Goal: Communication & Community: Share content

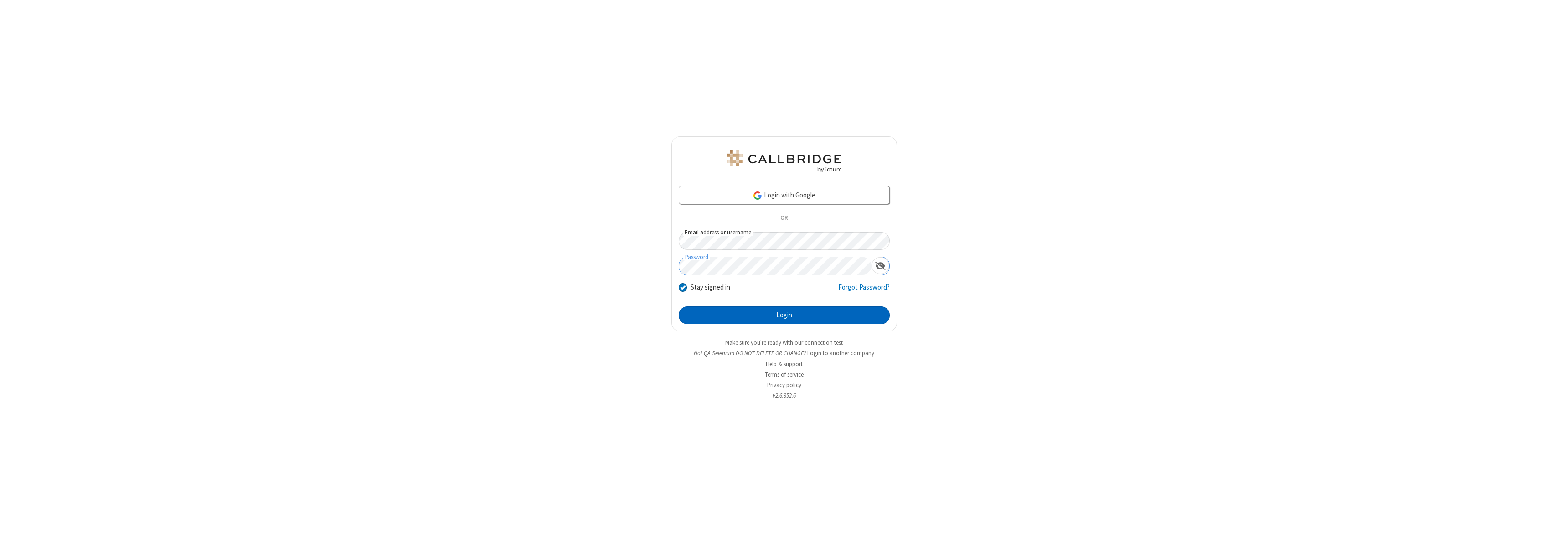
click at [784, 315] on button "Login" at bounding box center [784, 315] width 211 height 18
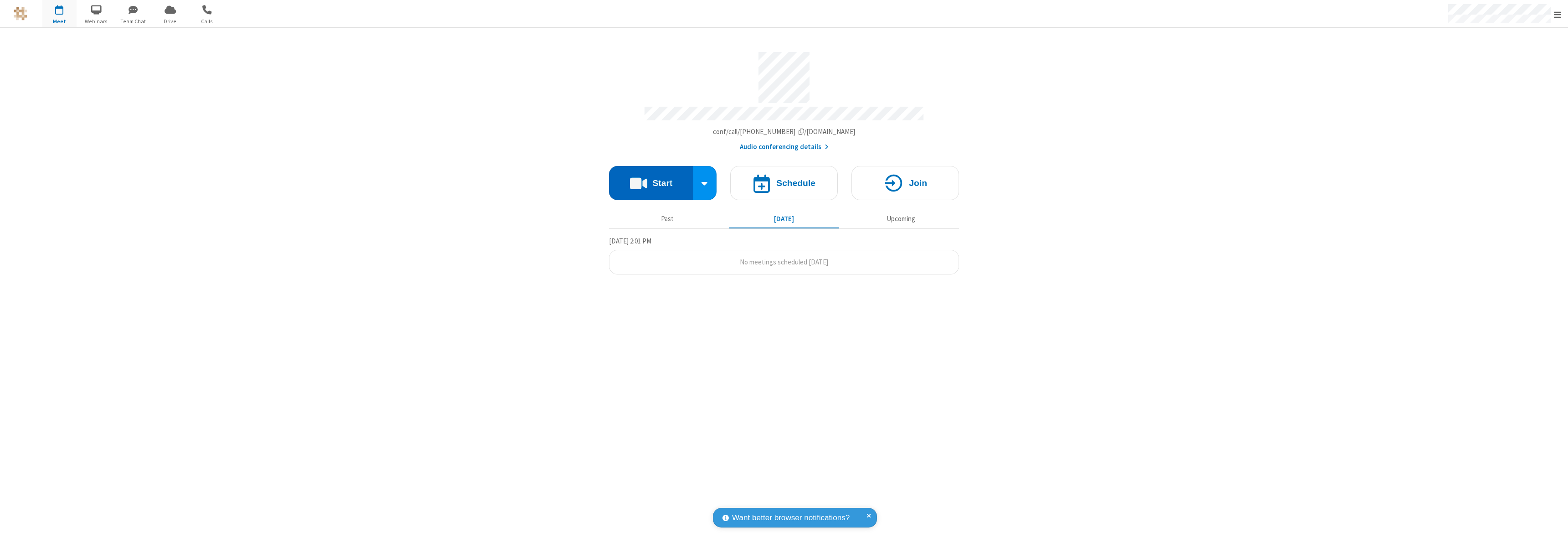
click at [651, 179] on button "Start" at bounding box center [651, 183] width 84 height 34
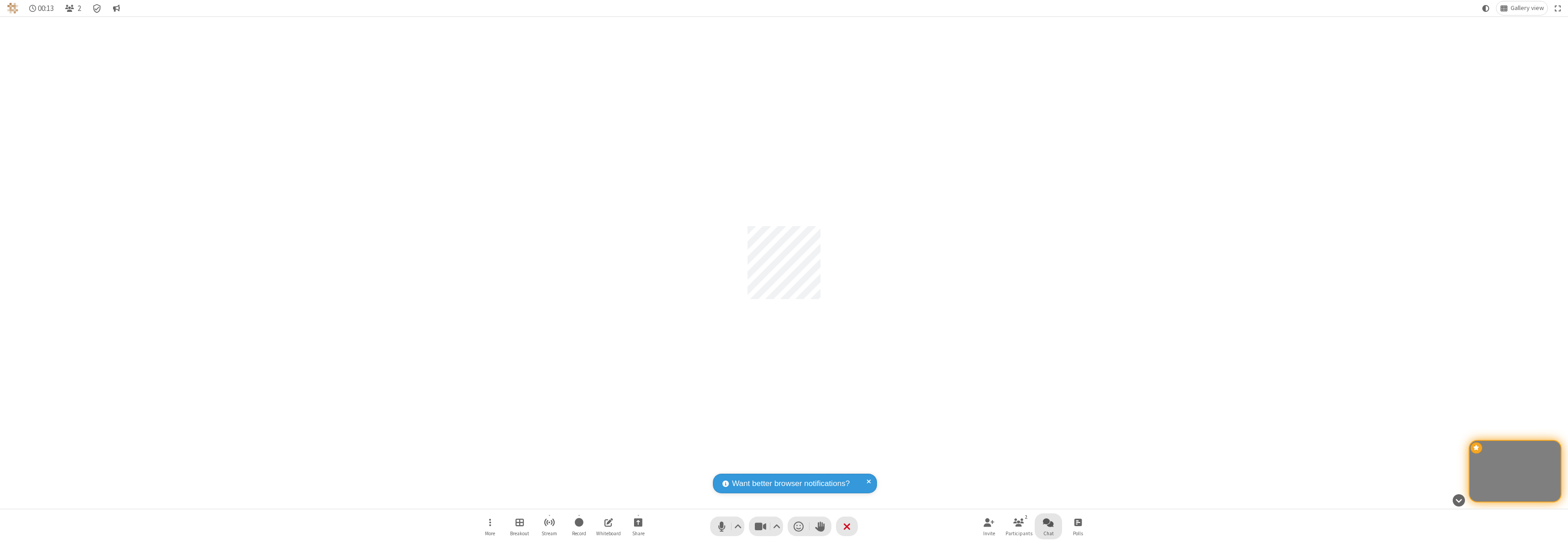
click at [1048, 522] on span "Open chat" at bounding box center [1048, 522] width 11 height 12
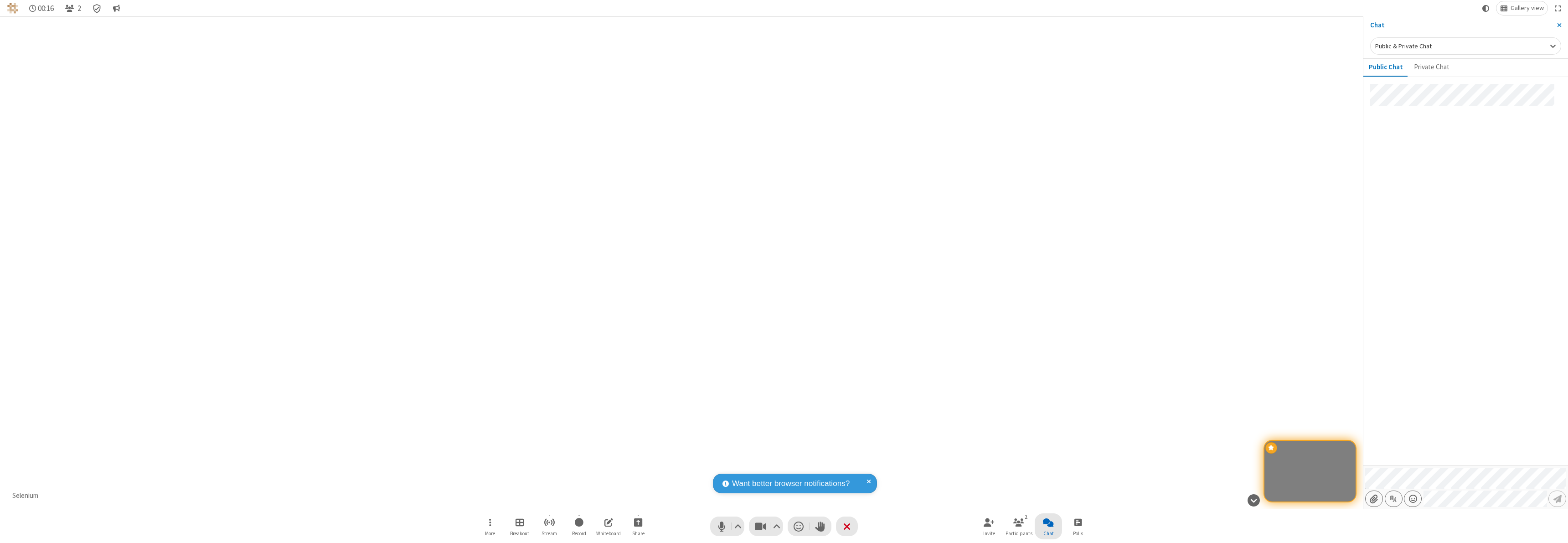
type input "C:\fakepath\doc_test.docx"
